Goal: Information Seeking & Learning: Learn about a topic

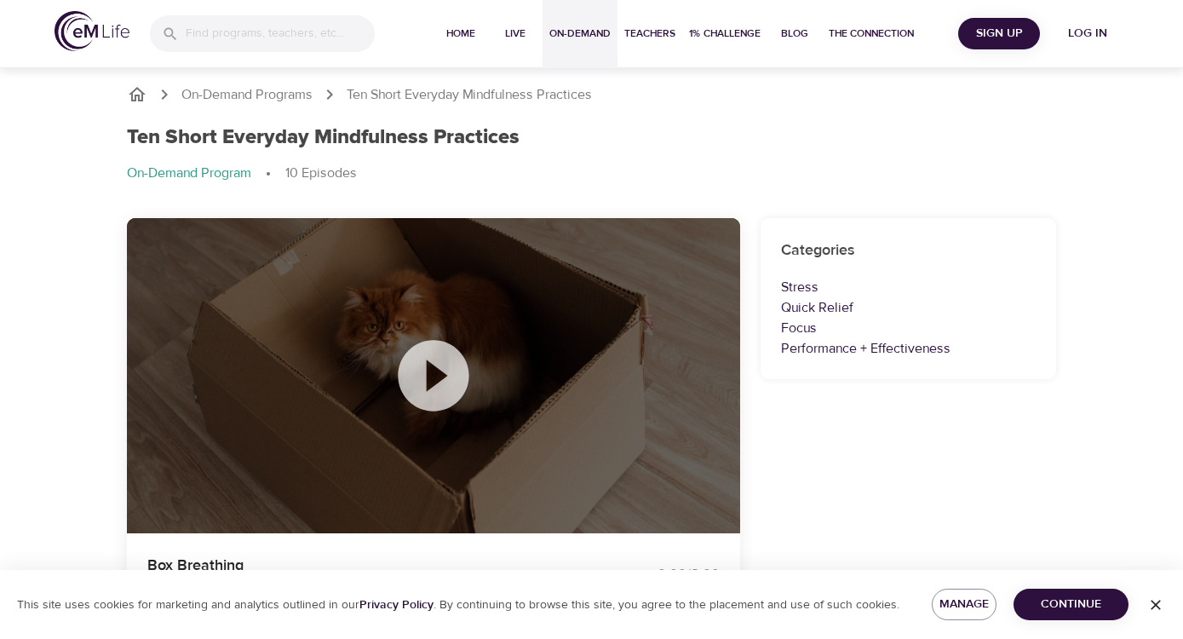
scroll to position [2168, 0]
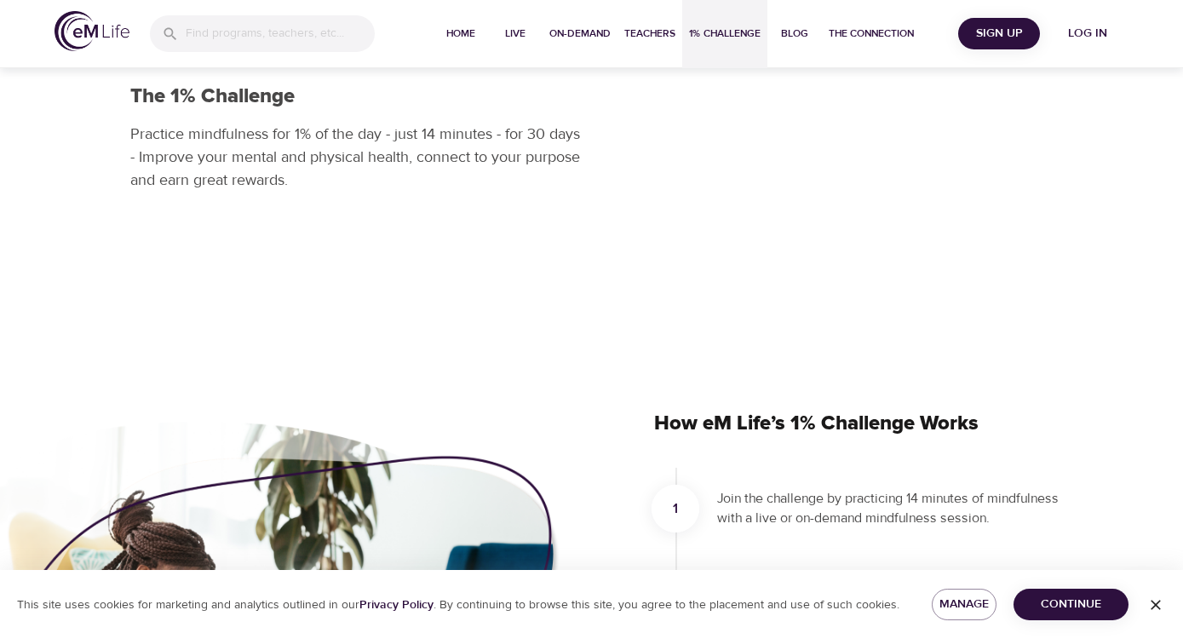
scroll to position [90, 0]
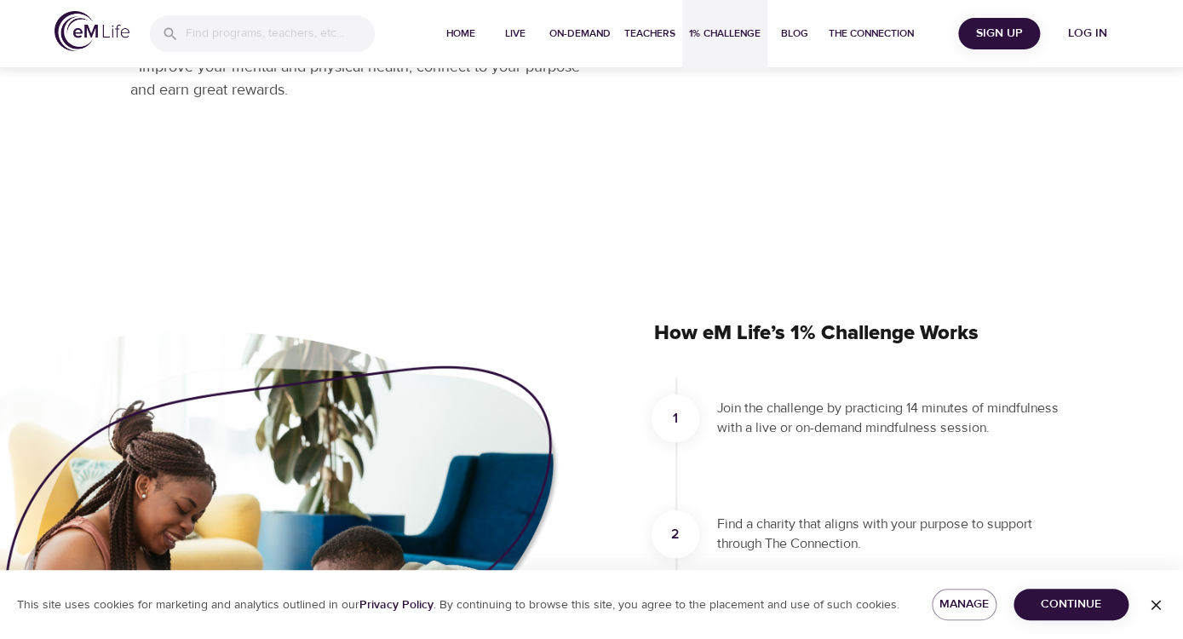
click at [1085, 32] on span "Log in" at bounding box center [1088, 33] width 68 height 21
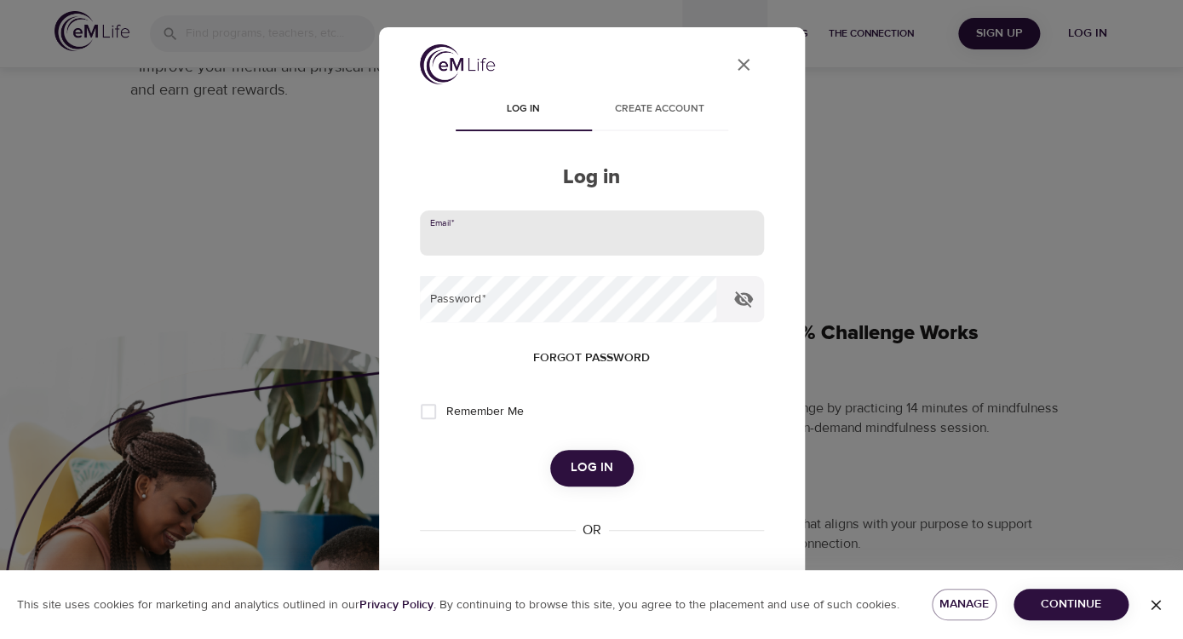
click at [575, 241] on input "email" at bounding box center [592, 233] width 344 height 46
type input "ac5pj@virginia.edu"
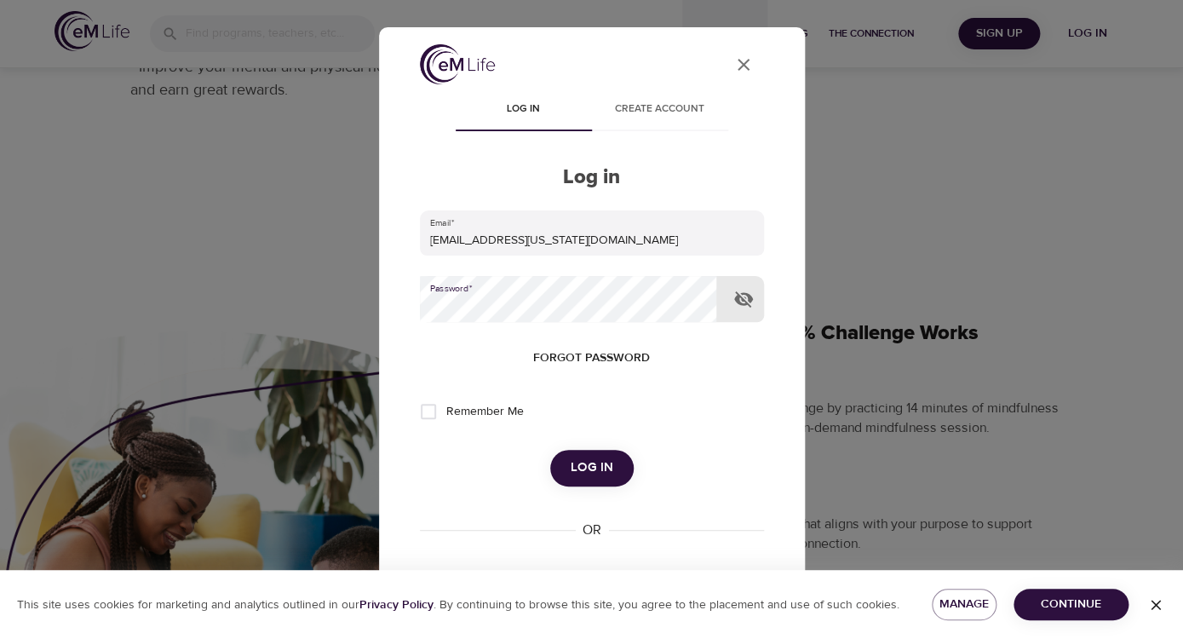
click at [550, 450] on button "Log in" at bounding box center [591, 468] width 83 height 36
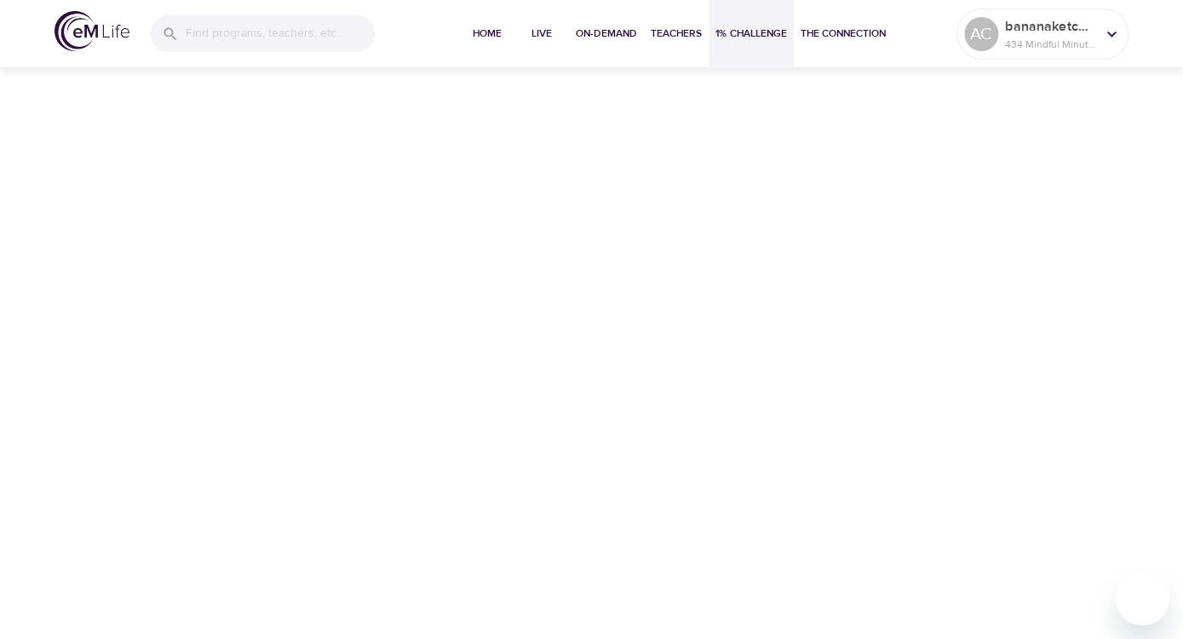
scroll to position [0, 0]
click at [332, 37] on input "search" at bounding box center [280, 34] width 187 height 37
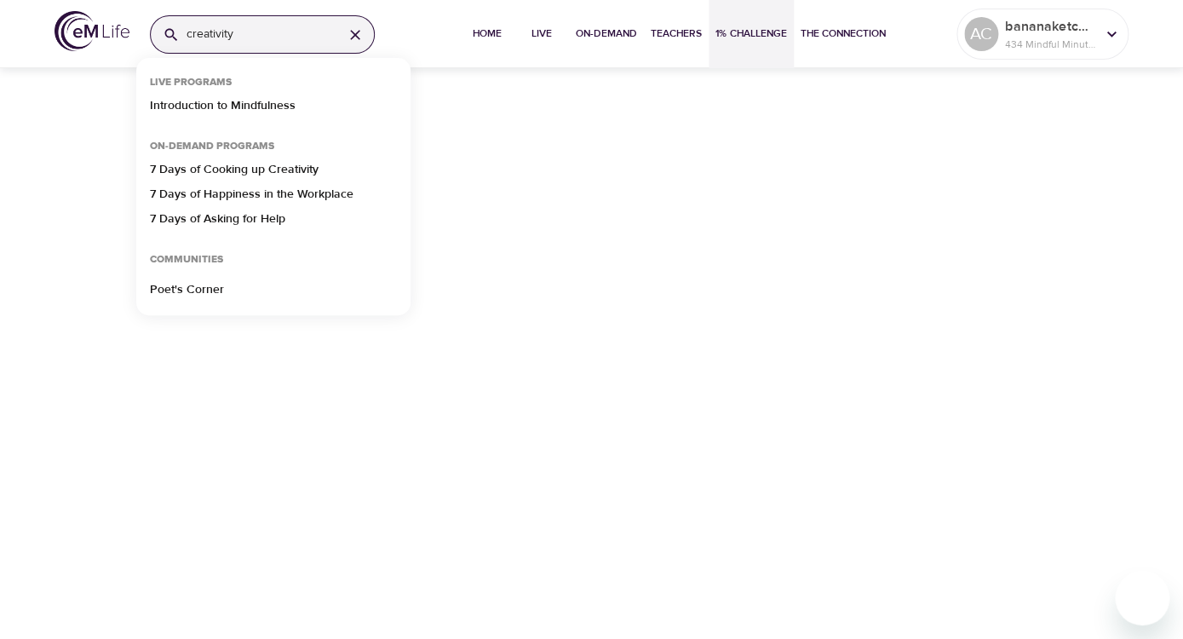
type input "creativity"
click at [271, 174] on p "7 Days of Cooking up Creativity" at bounding box center [234, 173] width 169 height 25
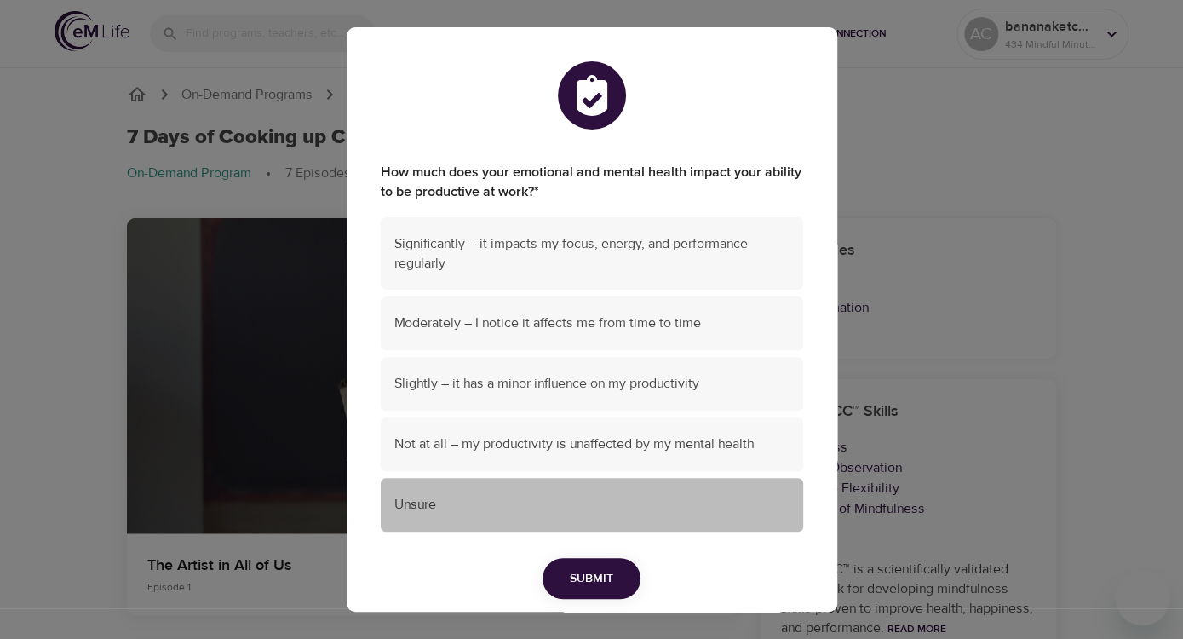
click at [500, 519] on div "Unsure" at bounding box center [592, 505] width 422 height 54
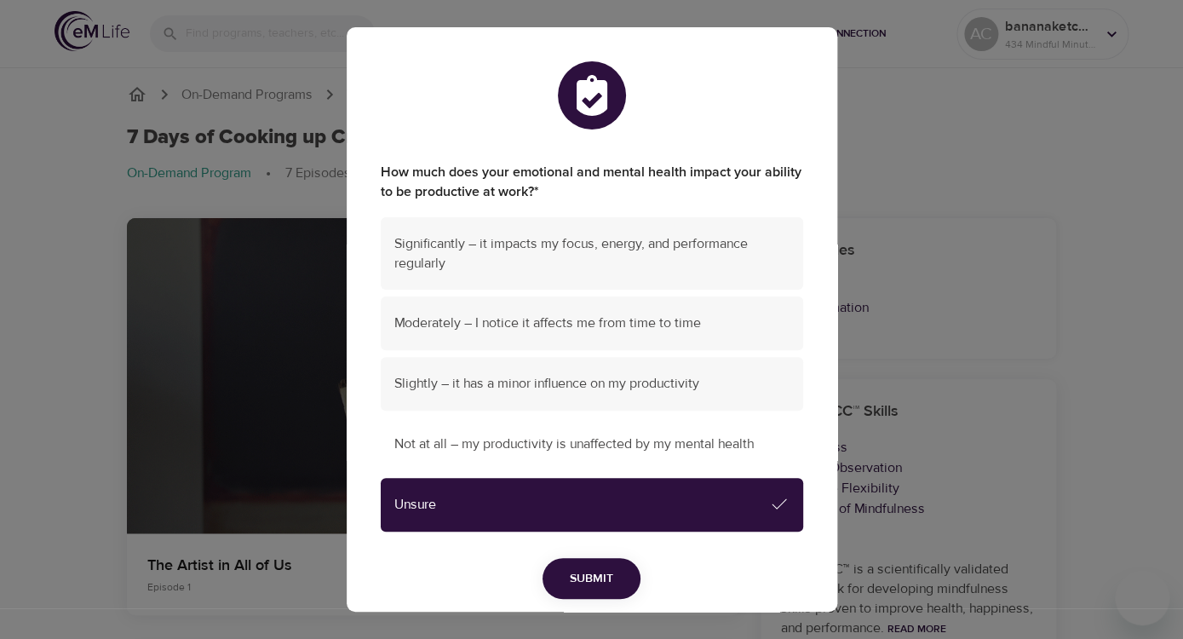
click at [511, 436] on span "Not at all – my productivity is unaffected by my mental health" at bounding box center [591, 444] width 395 height 20
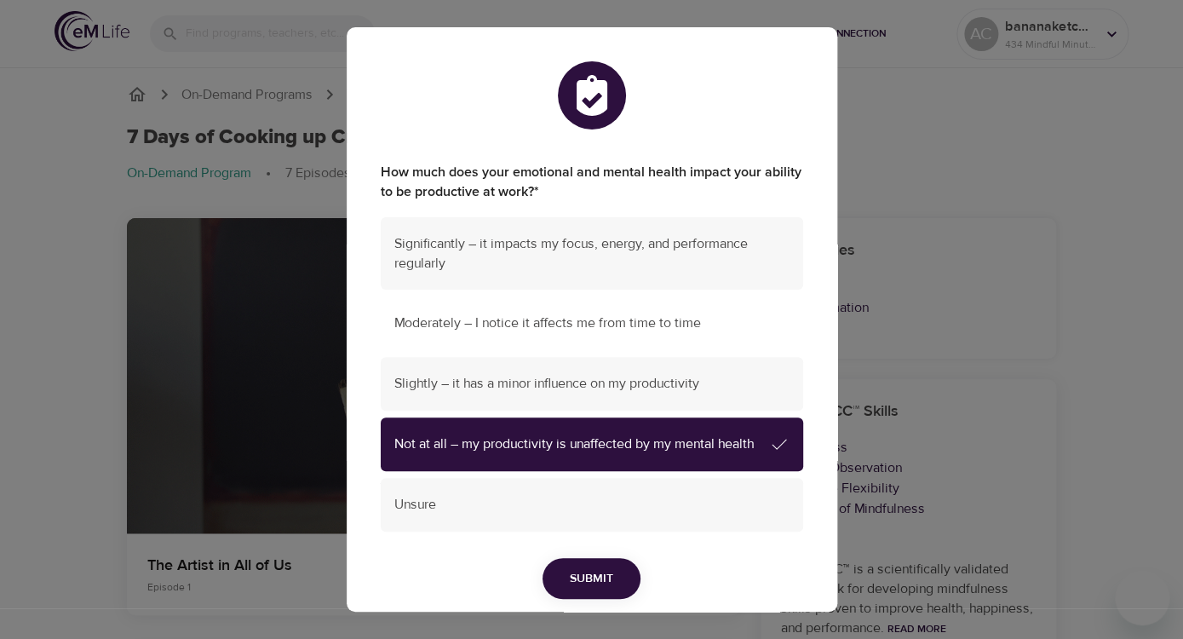
click at [480, 334] on div "Moderately – I notice it affects me from time to time" at bounding box center [592, 323] width 422 height 54
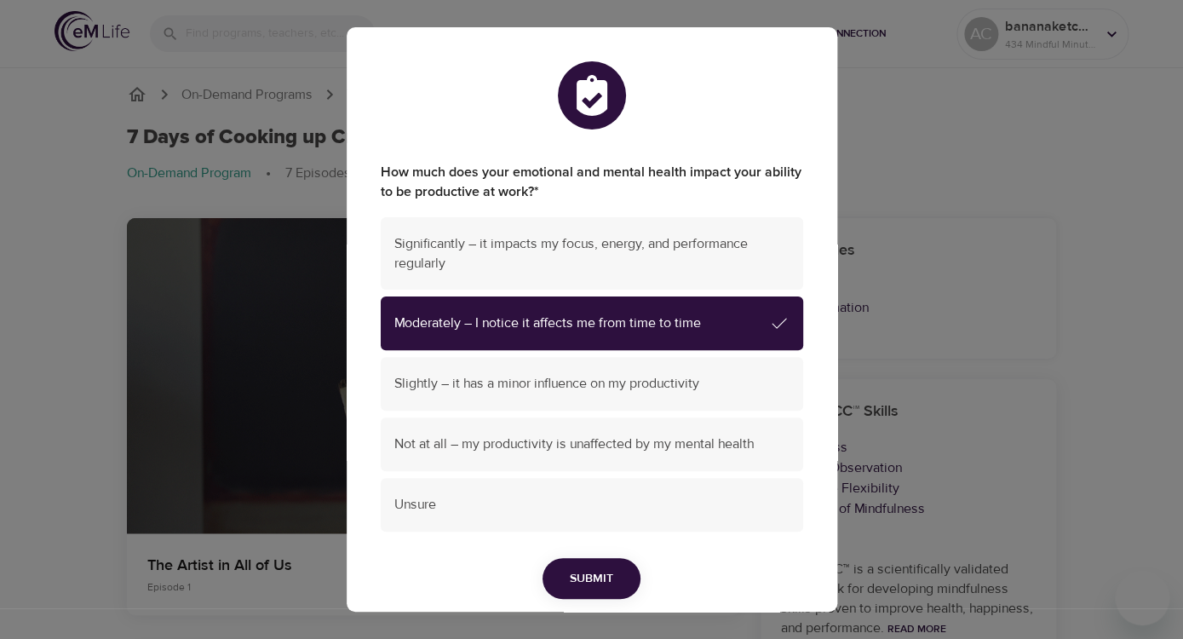
click at [598, 578] on span "Submit" at bounding box center [591, 578] width 43 height 21
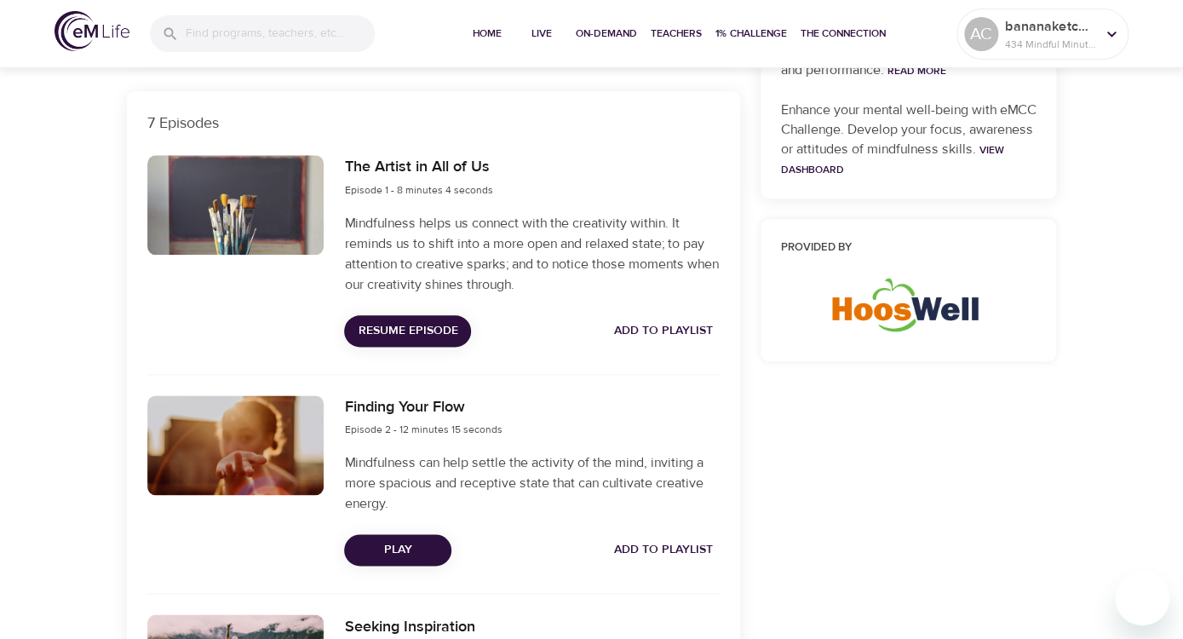
scroll to position [524, 0]
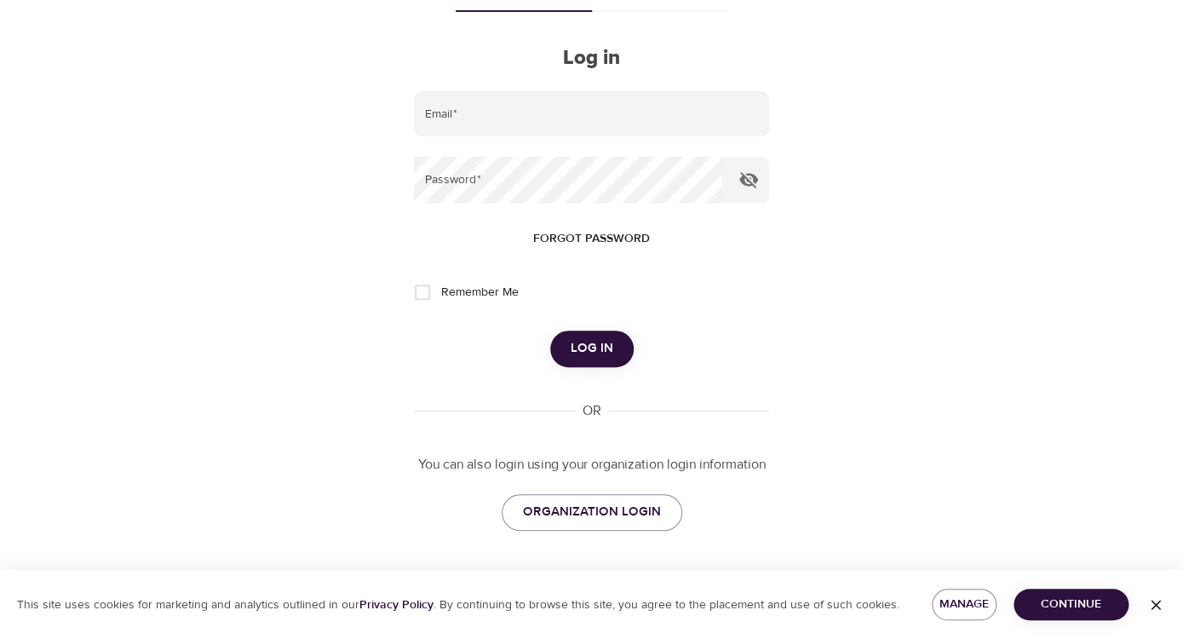
scroll to position [64, 0]
